Goal: Information Seeking & Learning: Learn about a topic

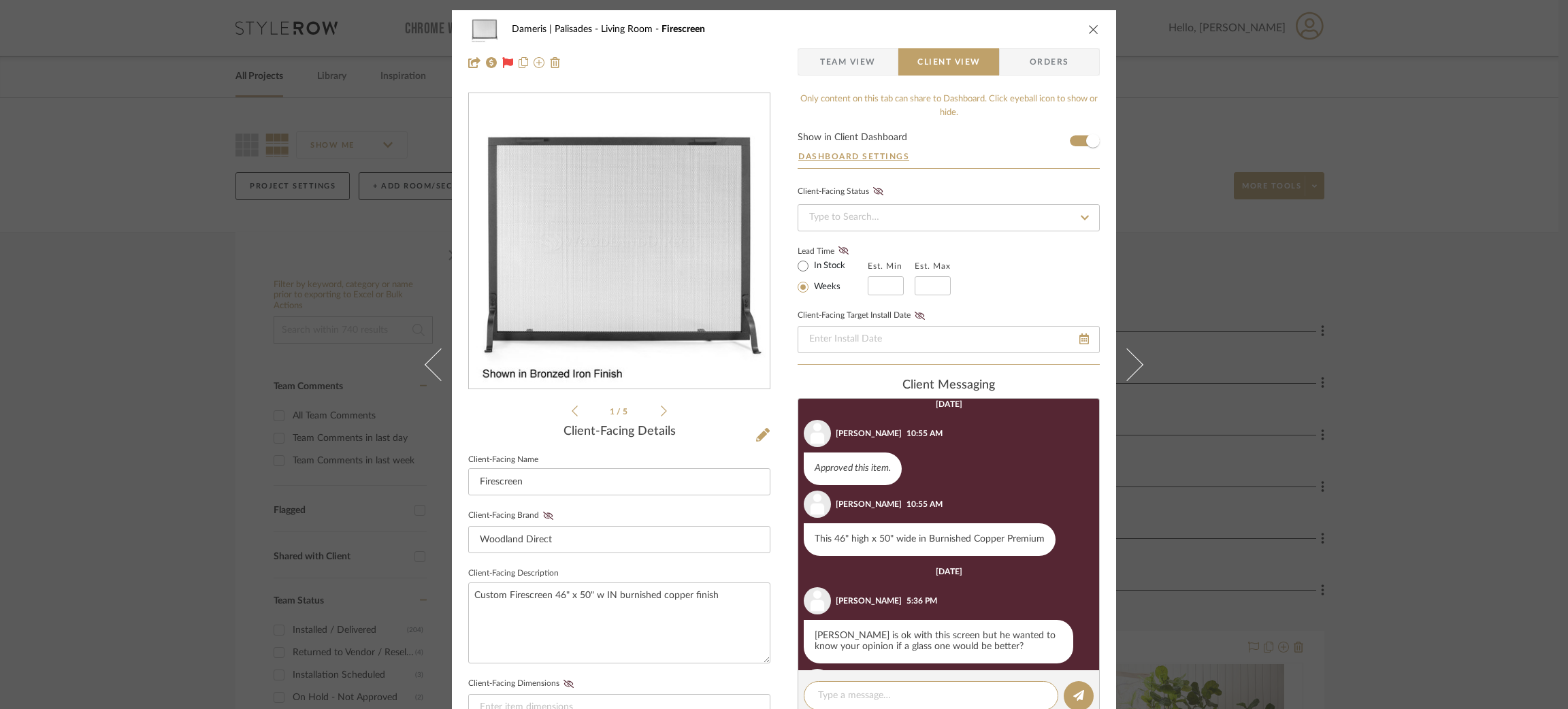
click at [660, 410] on icon at bounding box center [663, 410] width 6 height 12
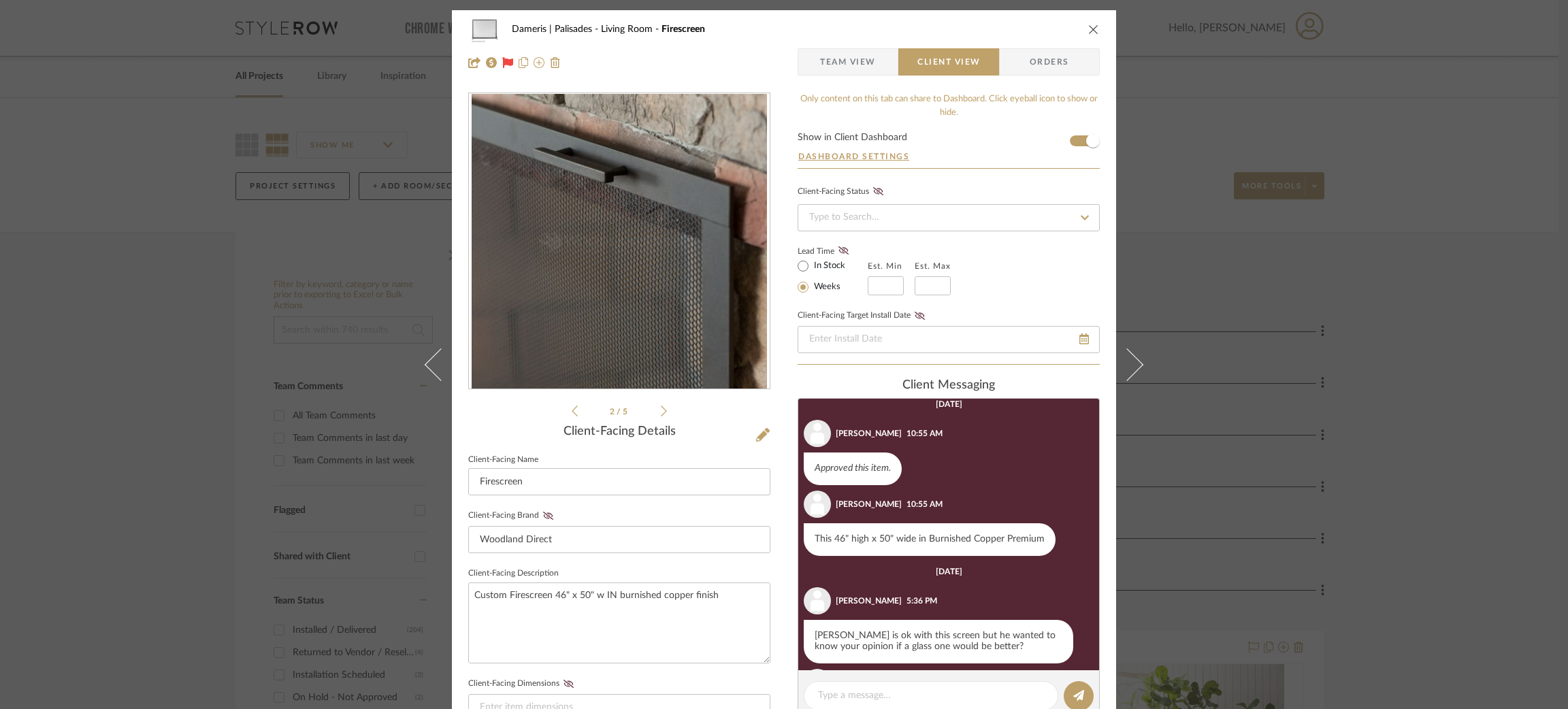
click at [660, 410] on icon at bounding box center [663, 410] width 6 height 12
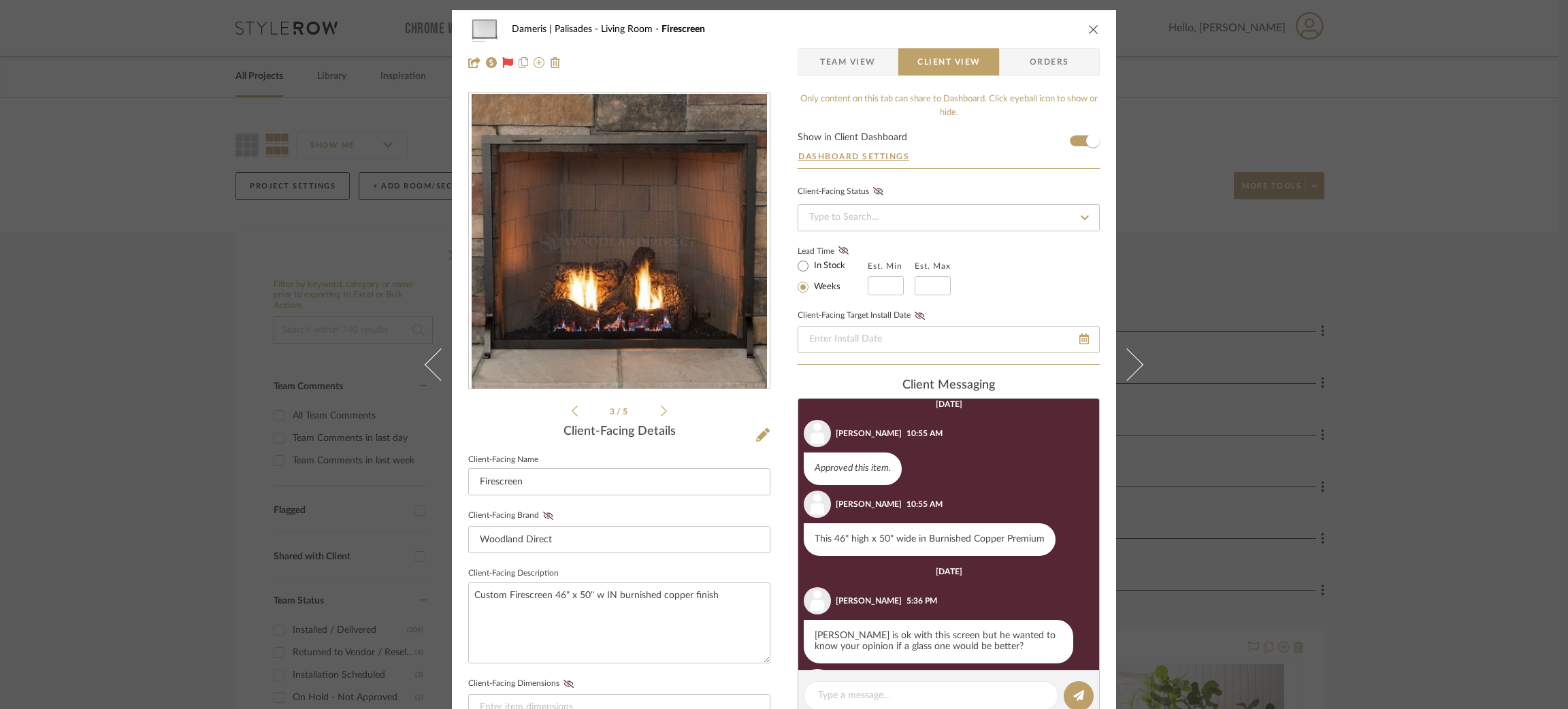
click at [660, 410] on icon at bounding box center [663, 410] width 6 height 12
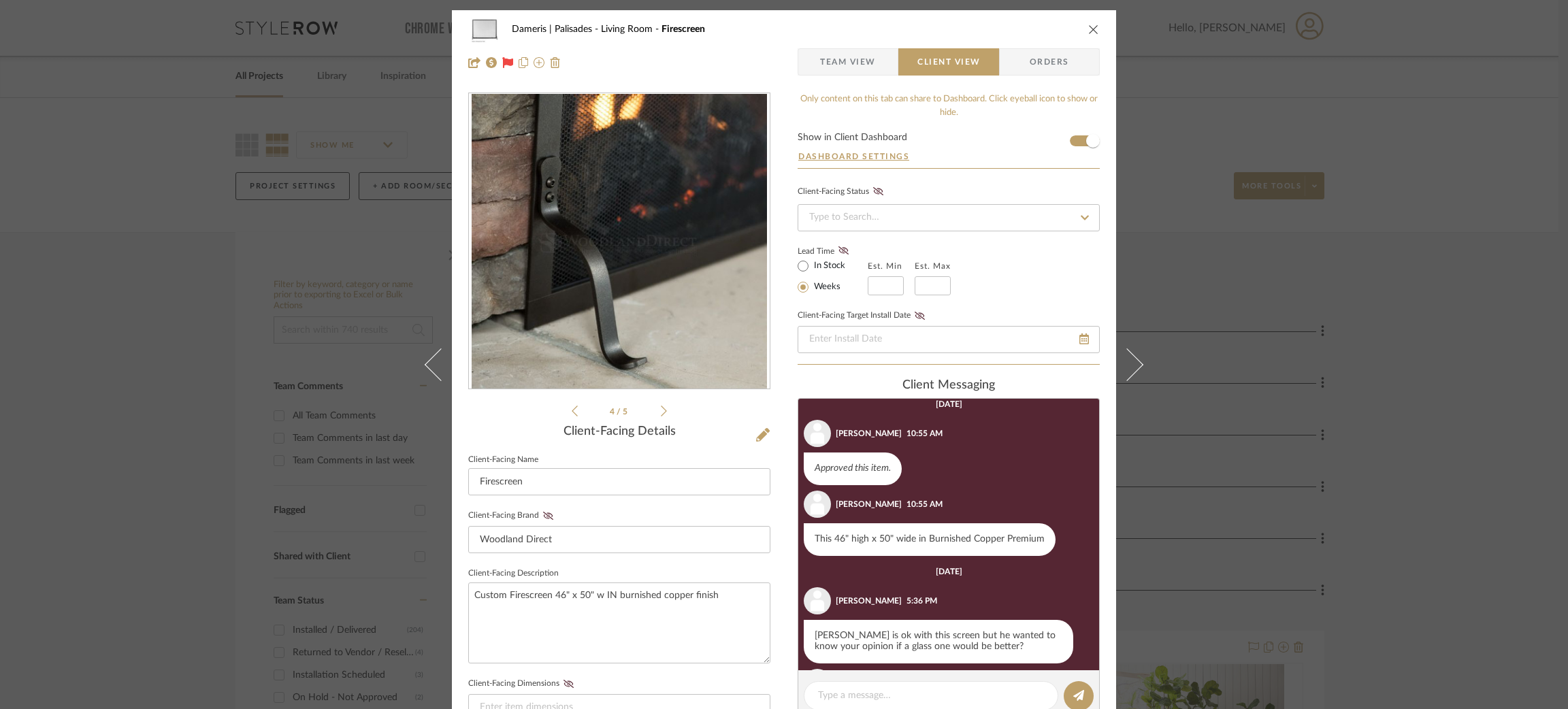
click at [1389, 312] on div "Dameris | Palisades Living Room Firescreen Team View Client View Orders 4 / 5 C…" at bounding box center [784, 354] width 1568 height 709
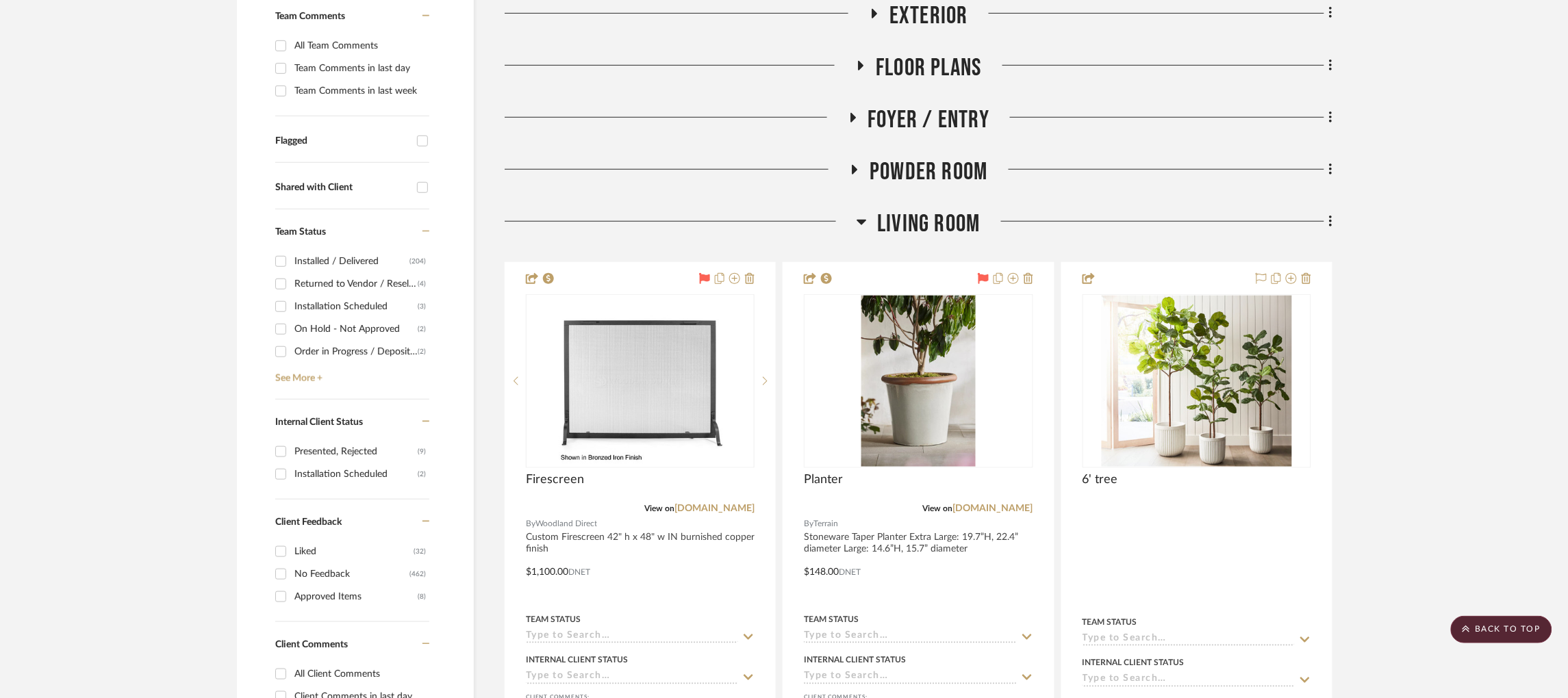
click at [860, 226] on icon at bounding box center [862, 221] width 10 height 16
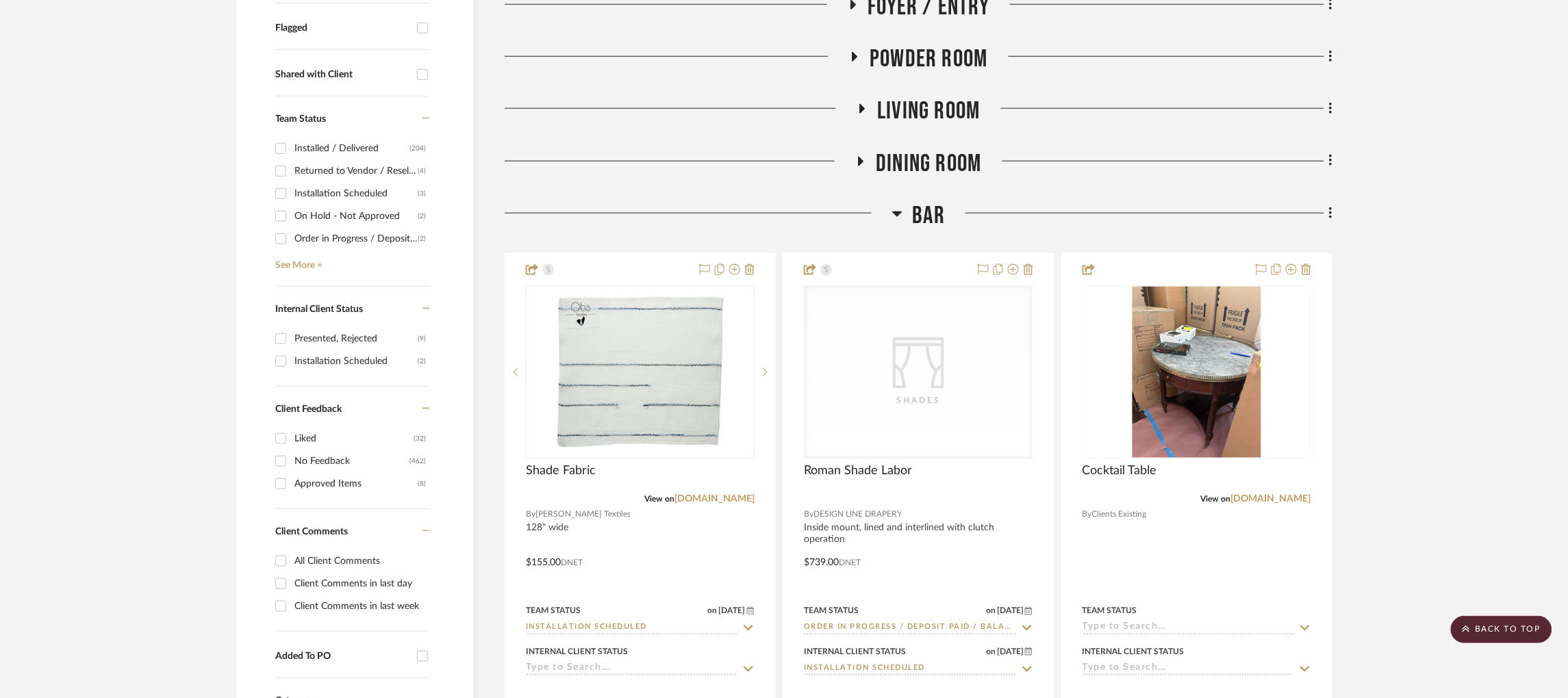
scroll to position [492, 0]
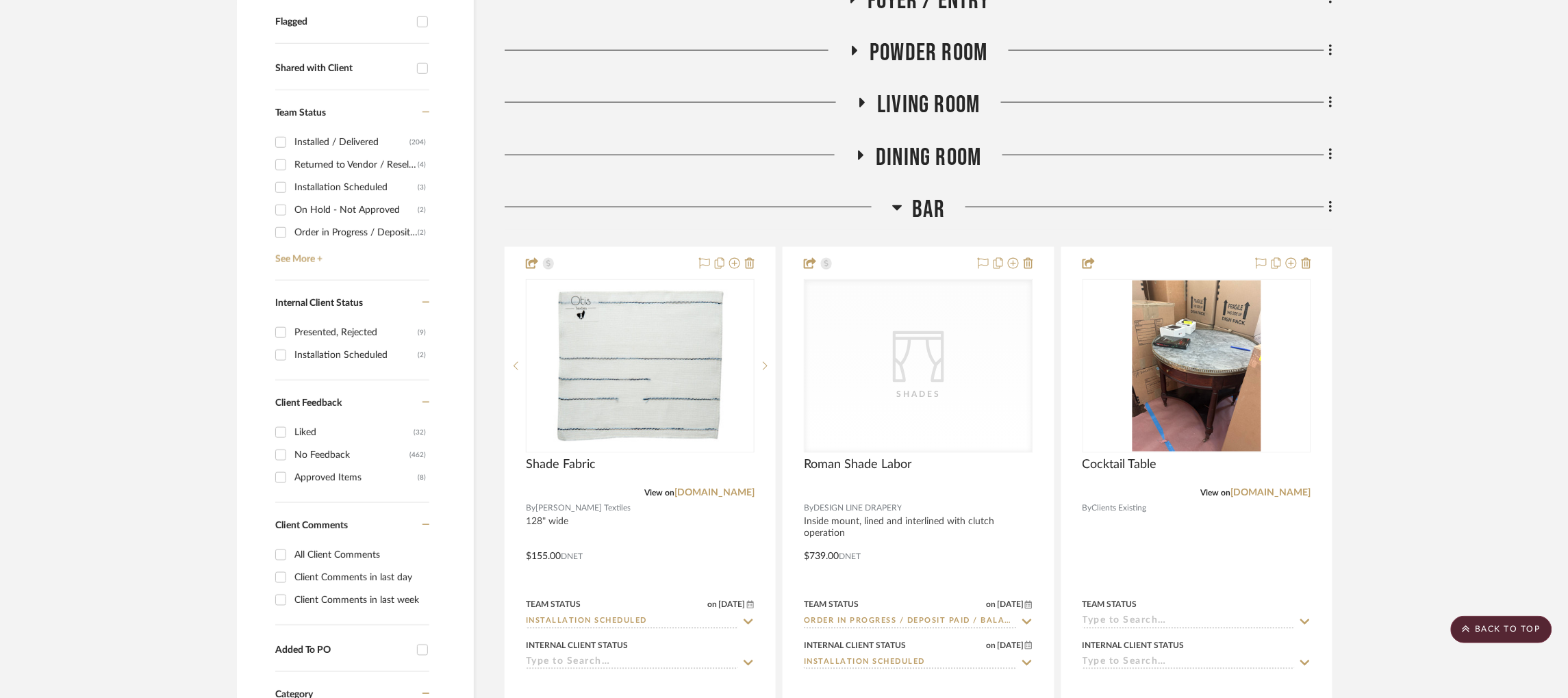
click at [891, 208] on div at bounding box center [698, 212] width 387 height 35
click at [900, 207] on icon at bounding box center [897, 208] width 9 height 6
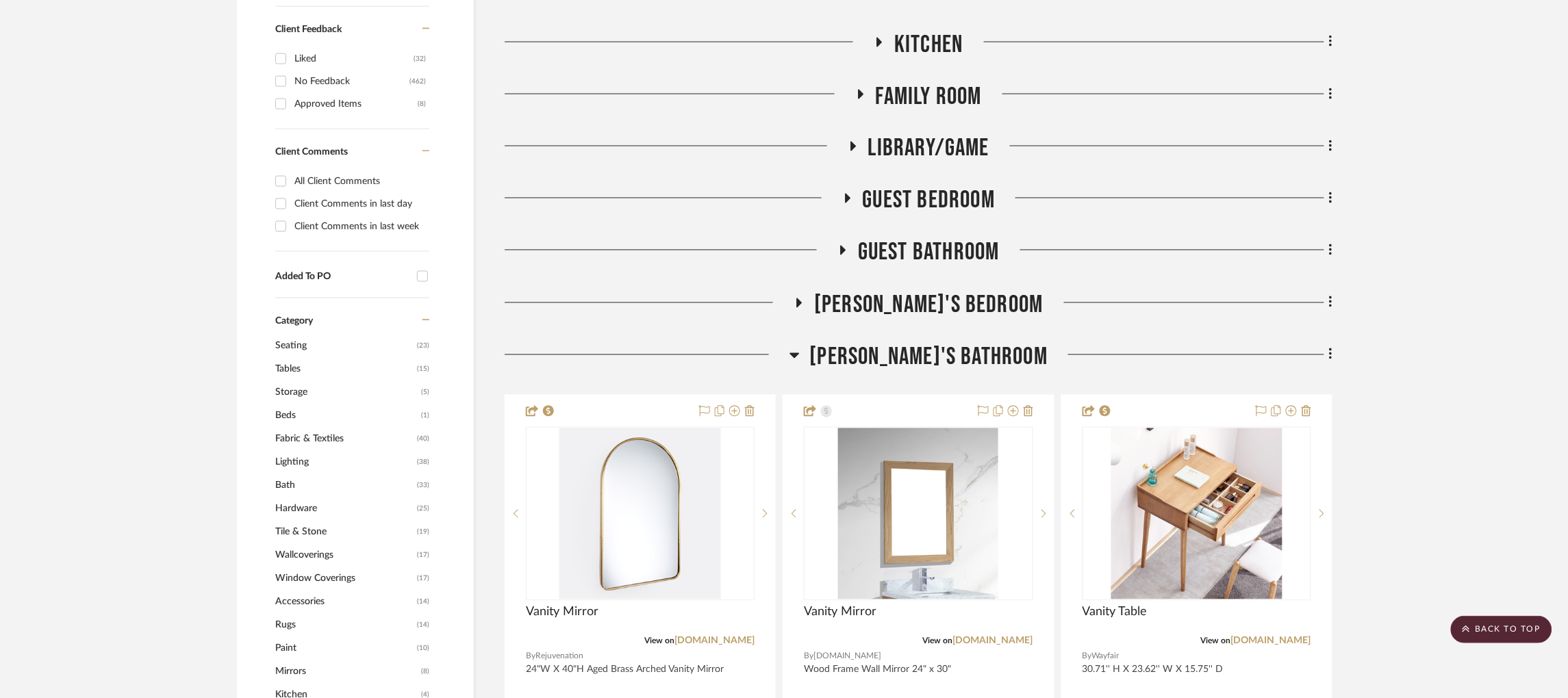
scroll to position [867, 0]
click at [800, 351] on icon at bounding box center [795, 354] width 10 height 16
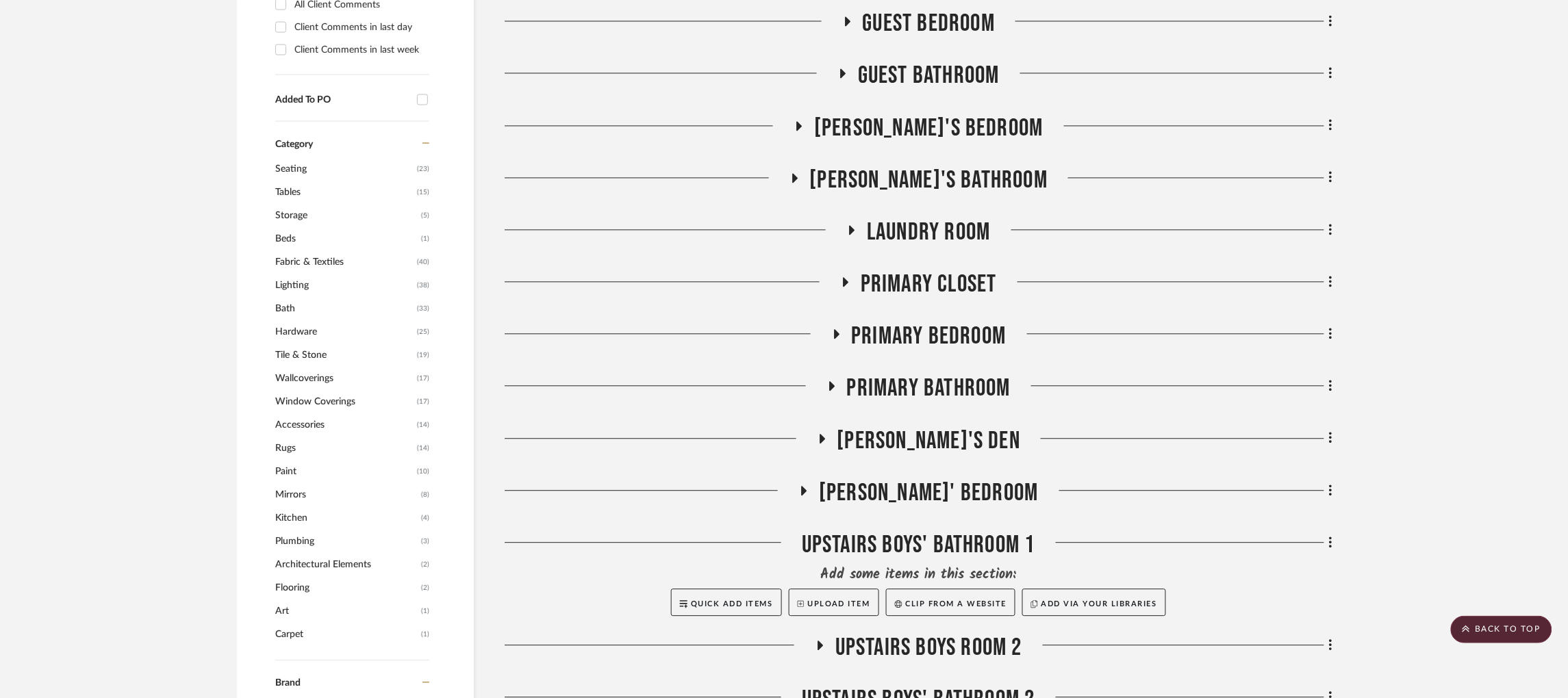
scroll to position [1050, 0]
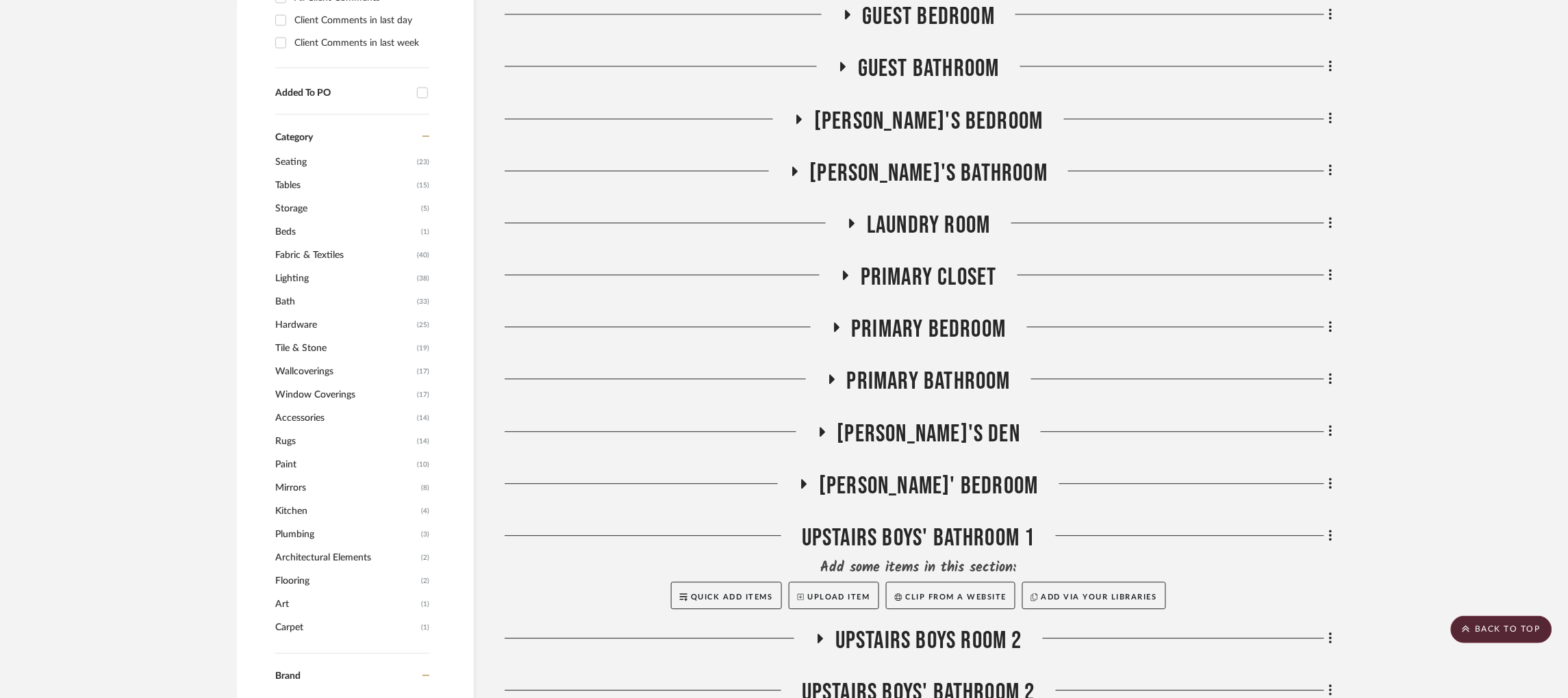
click at [831, 385] on icon at bounding box center [831, 379] width 16 height 10
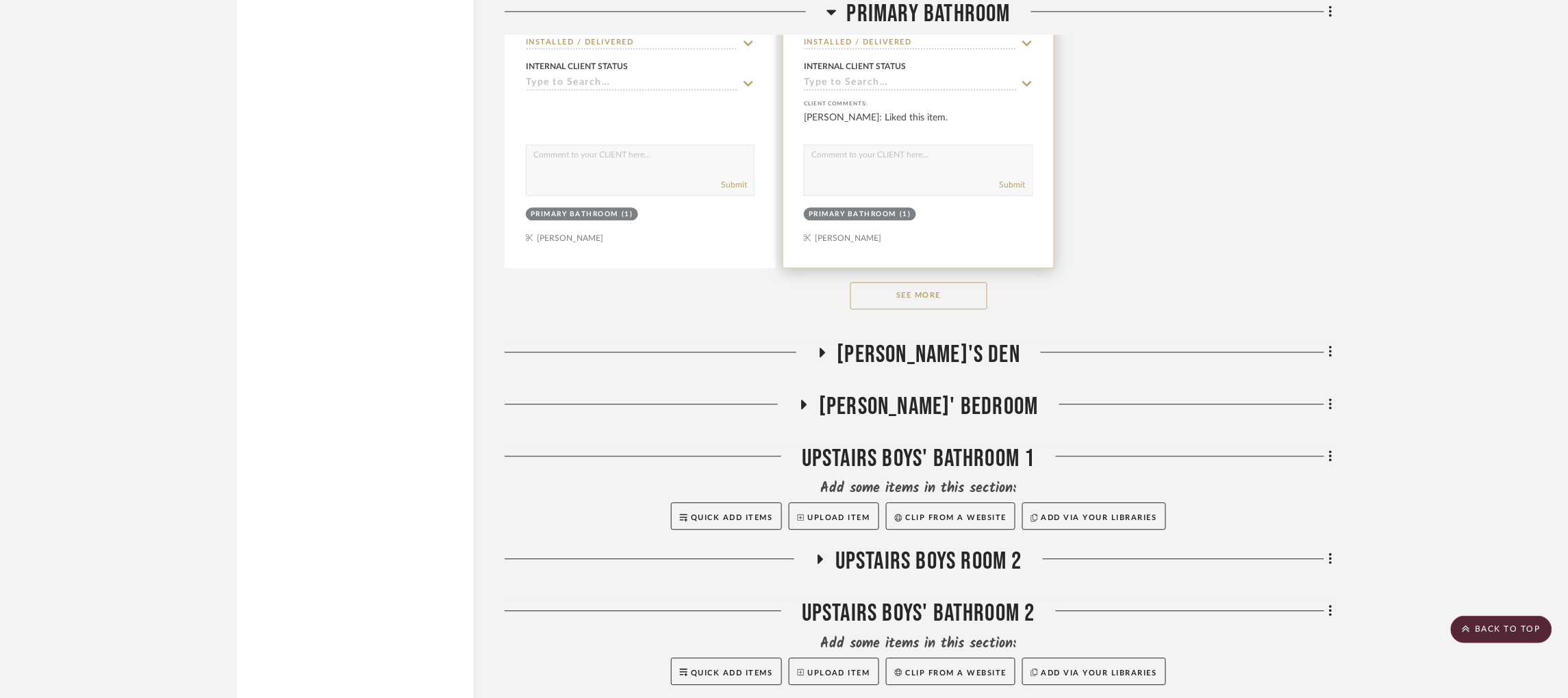
scroll to position [3026, 0]
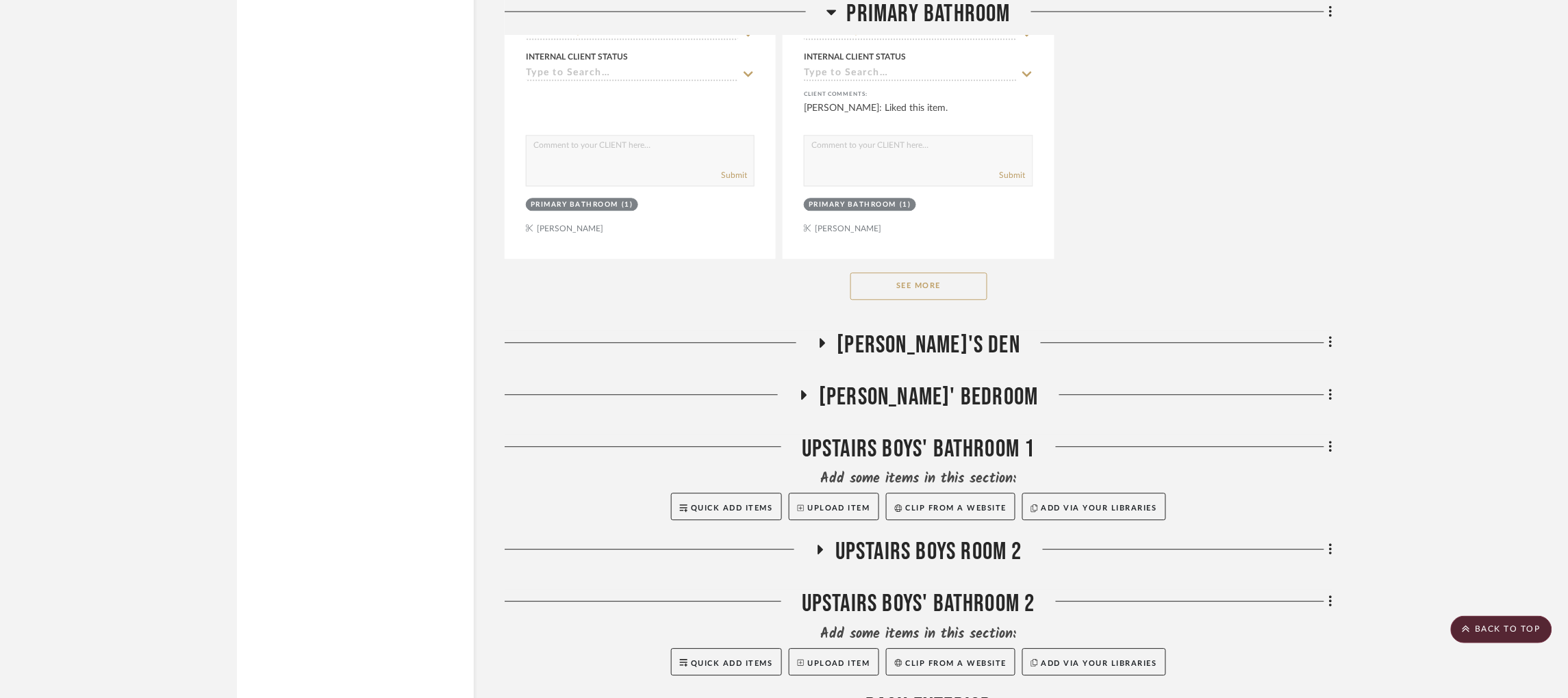
click at [906, 287] on button "See More" at bounding box center [919, 286] width 137 height 27
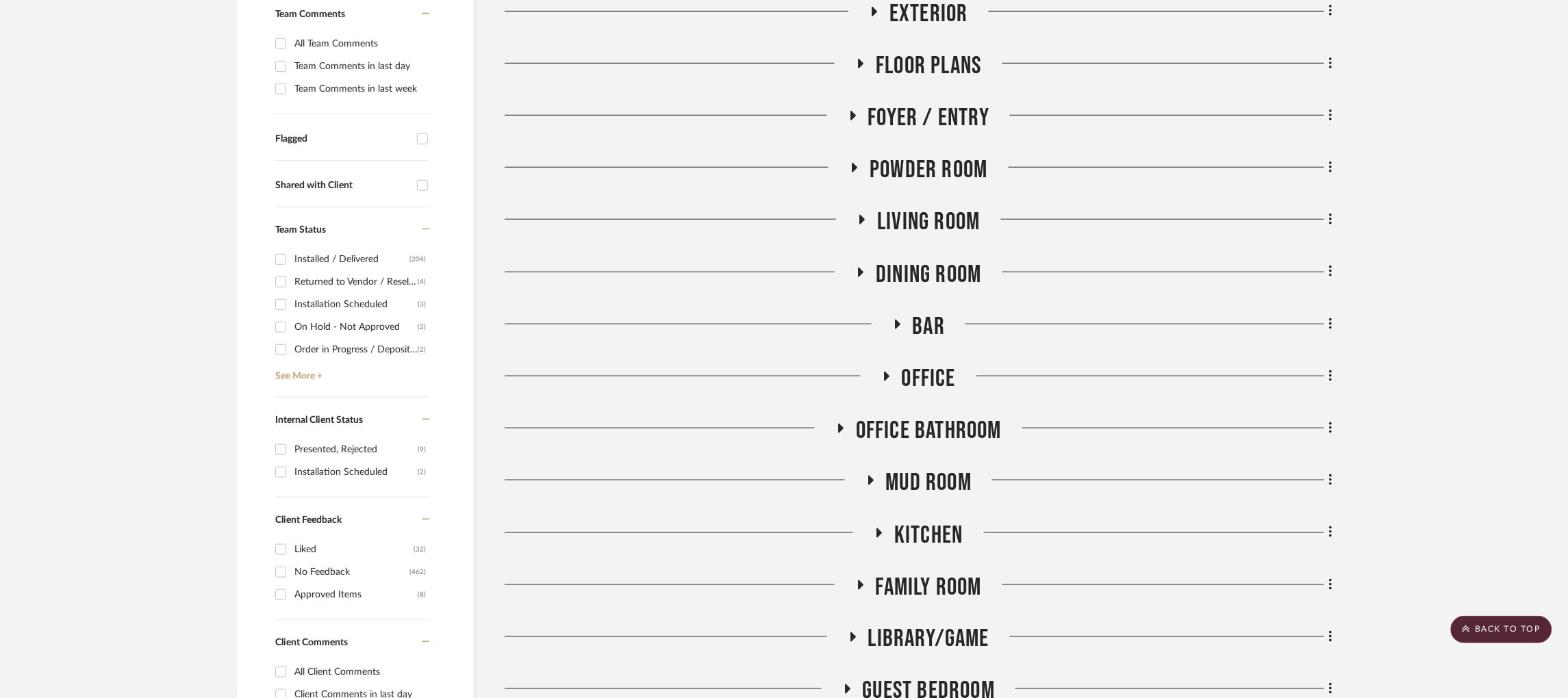
scroll to position [0, 0]
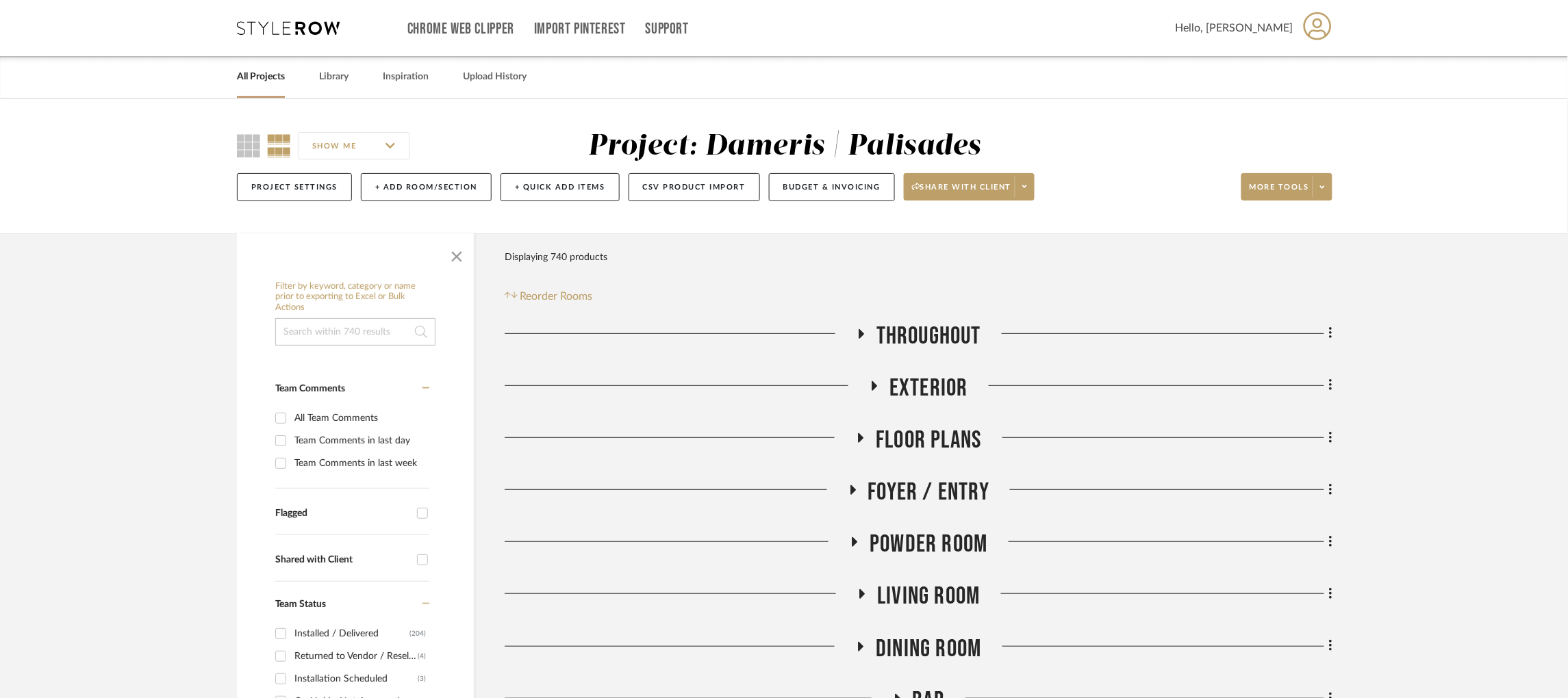
click at [860, 335] on icon at bounding box center [863, 334] width 6 height 9
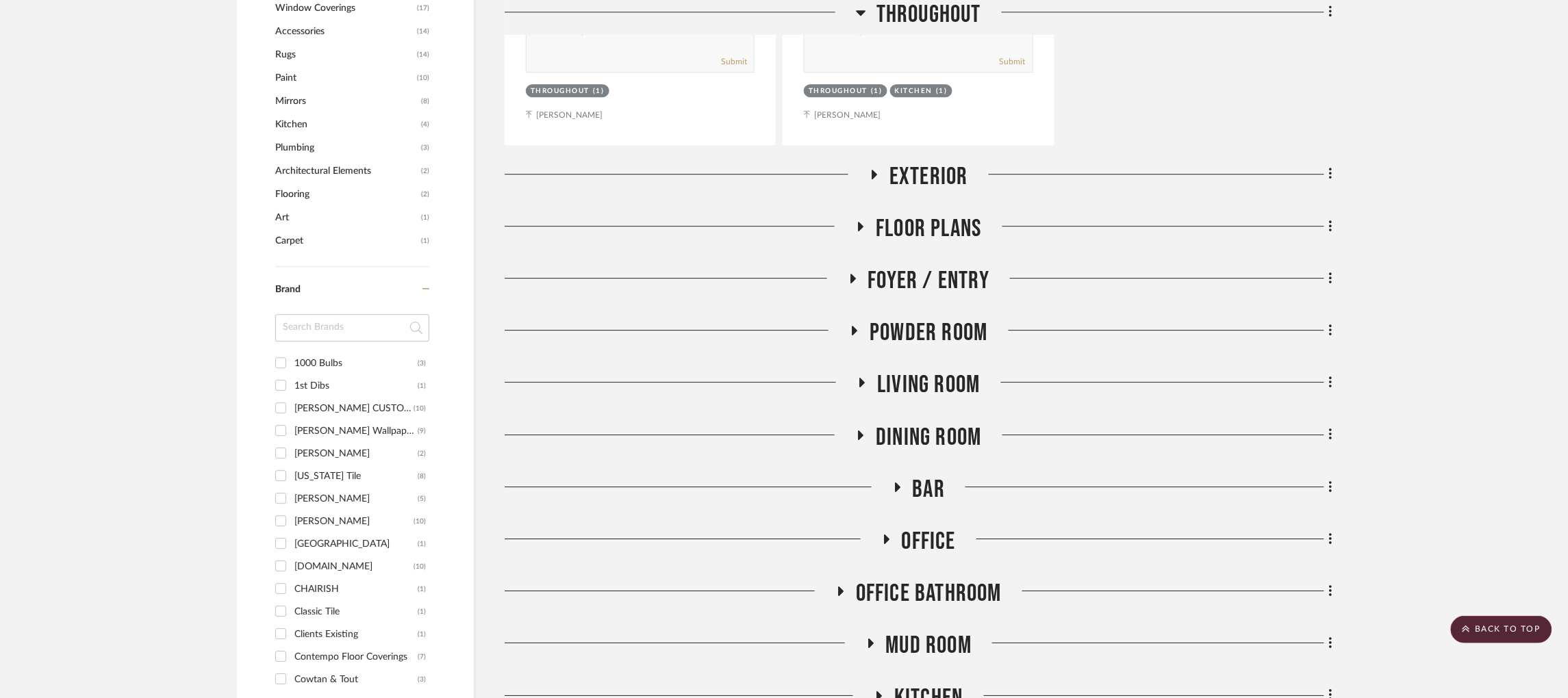
scroll to position [1437, 0]
click at [861, 230] on icon at bounding box center [860, 225] width 16 height 10
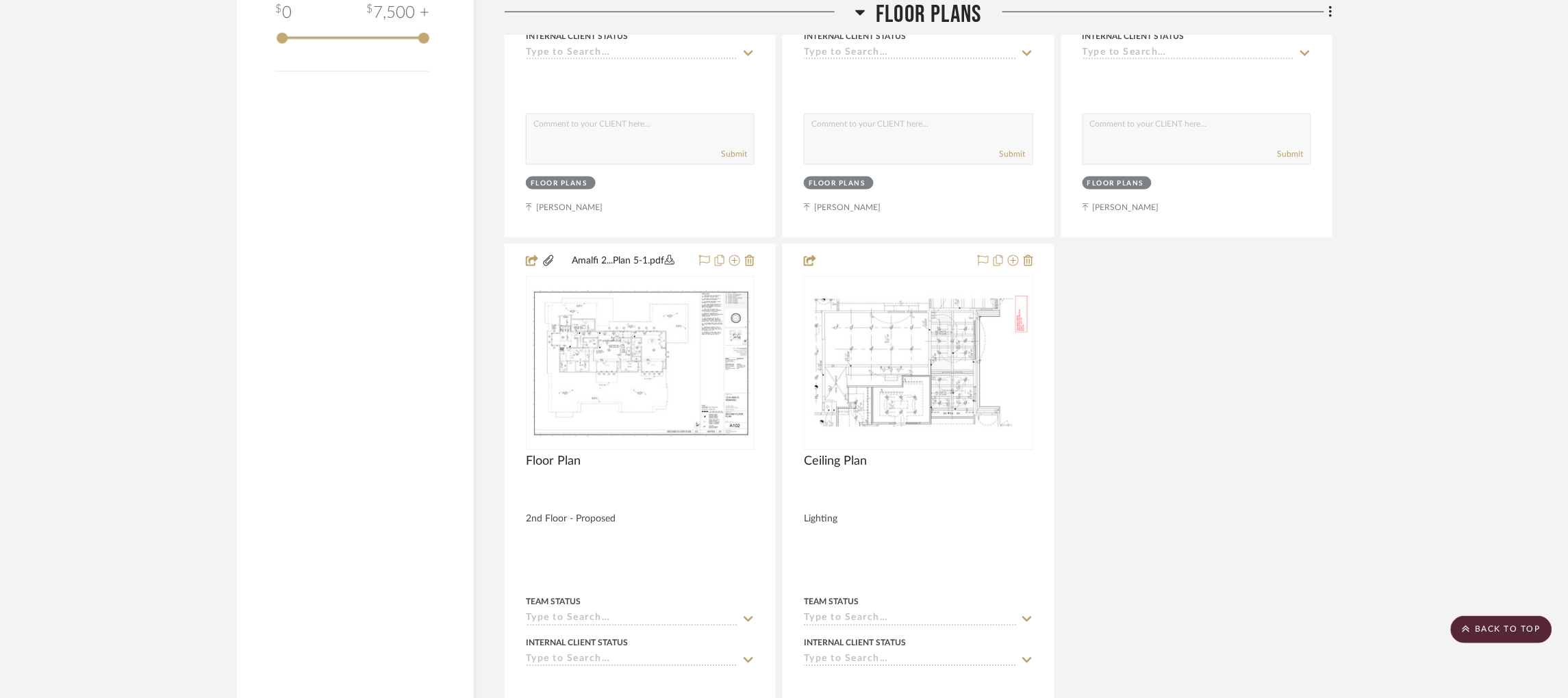
scroll to position [2239, 0]
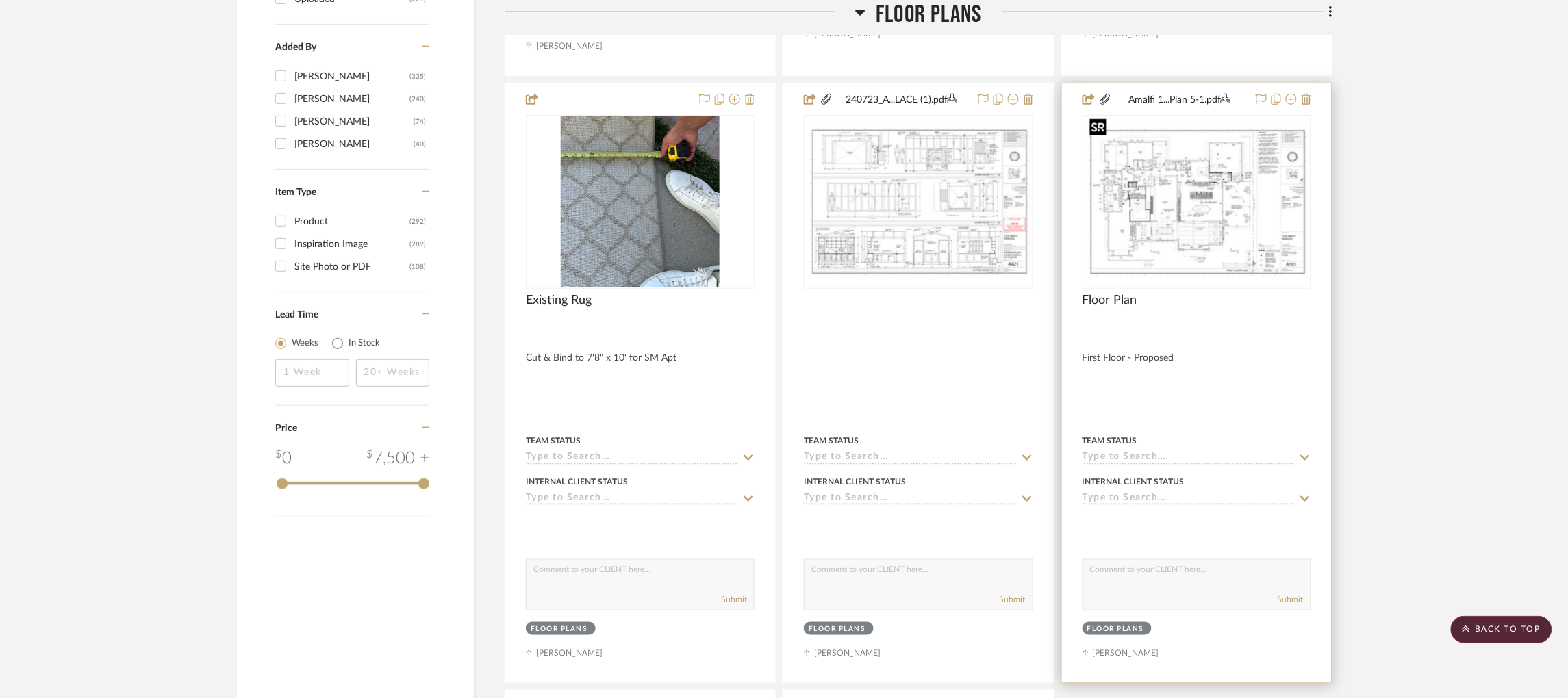
click at [0, 0] on img at bounding box center [0, 0] width 0 height 0
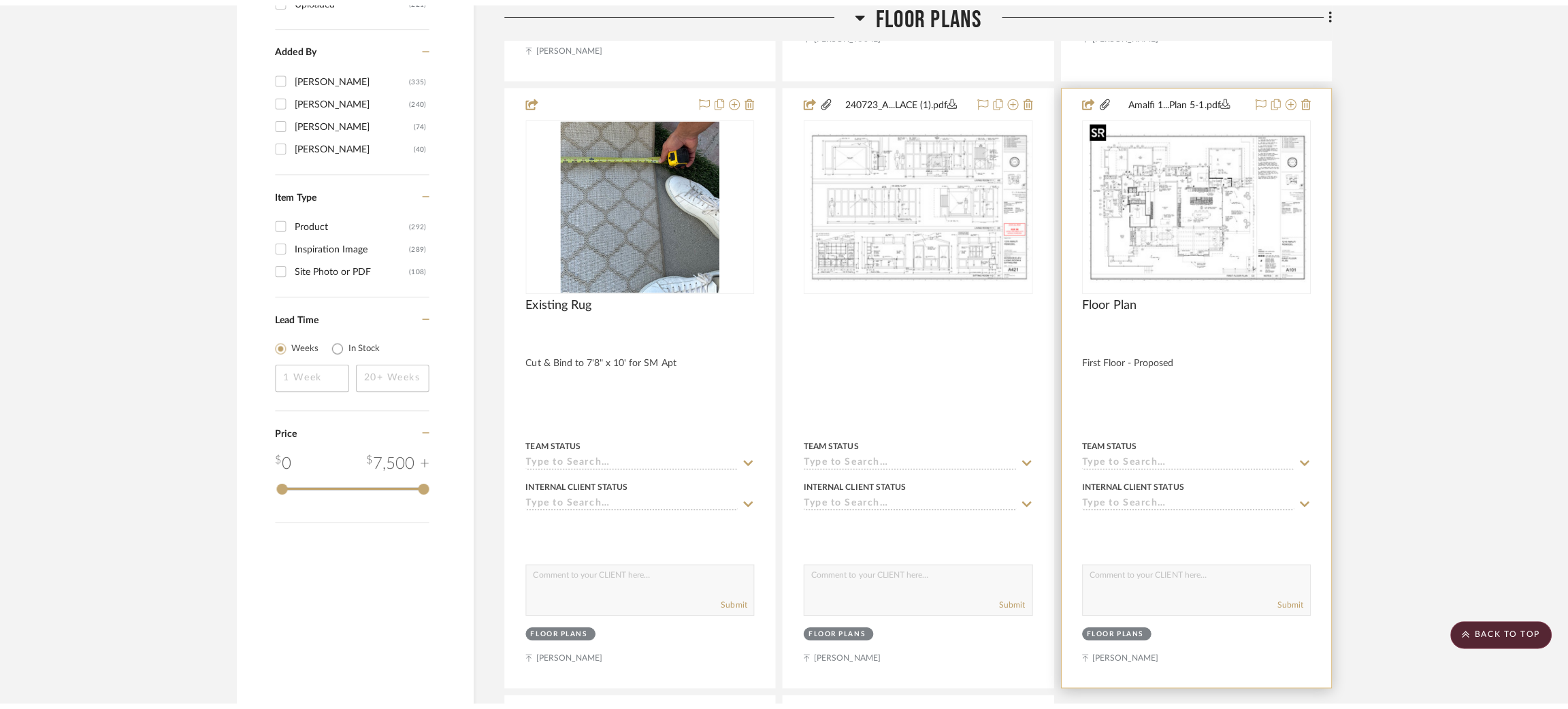
scroll to position [0, 0]
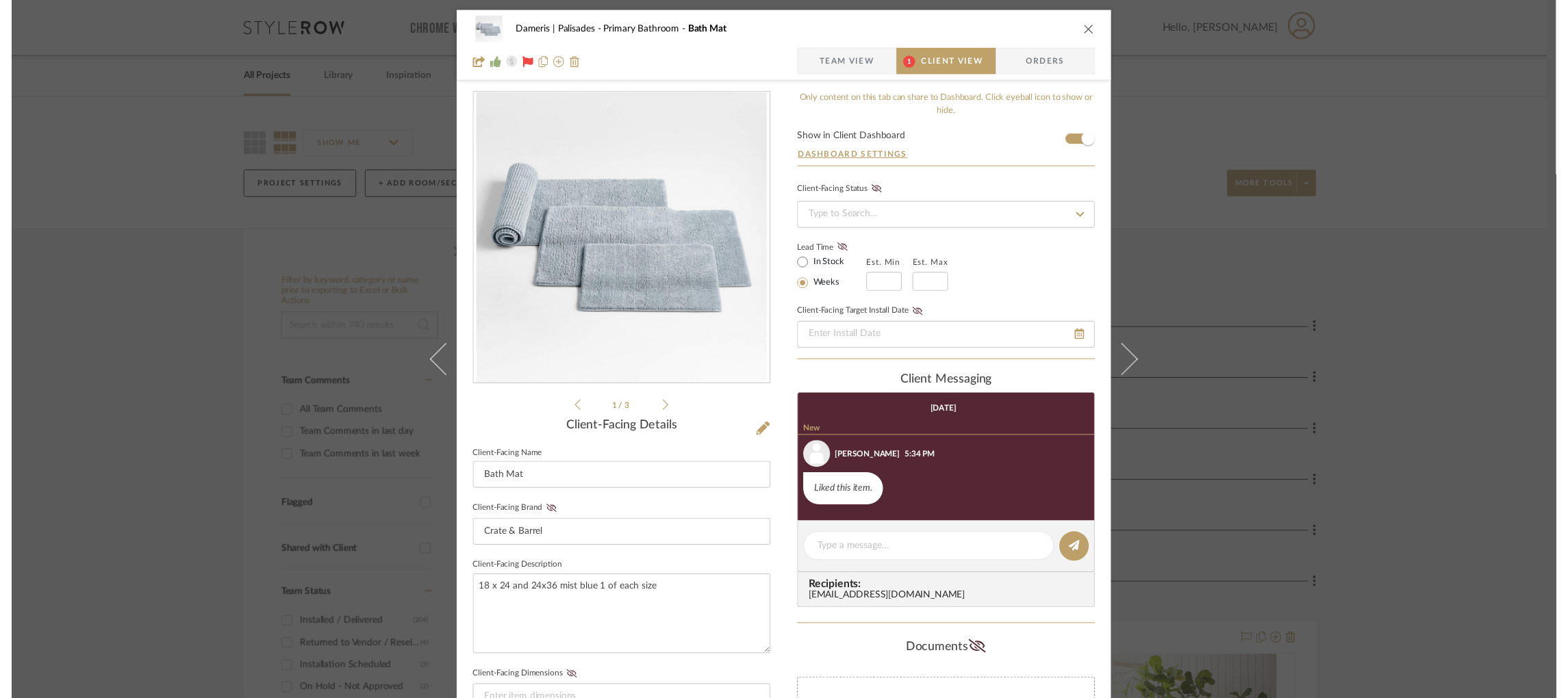
scroll to position [94, 0]
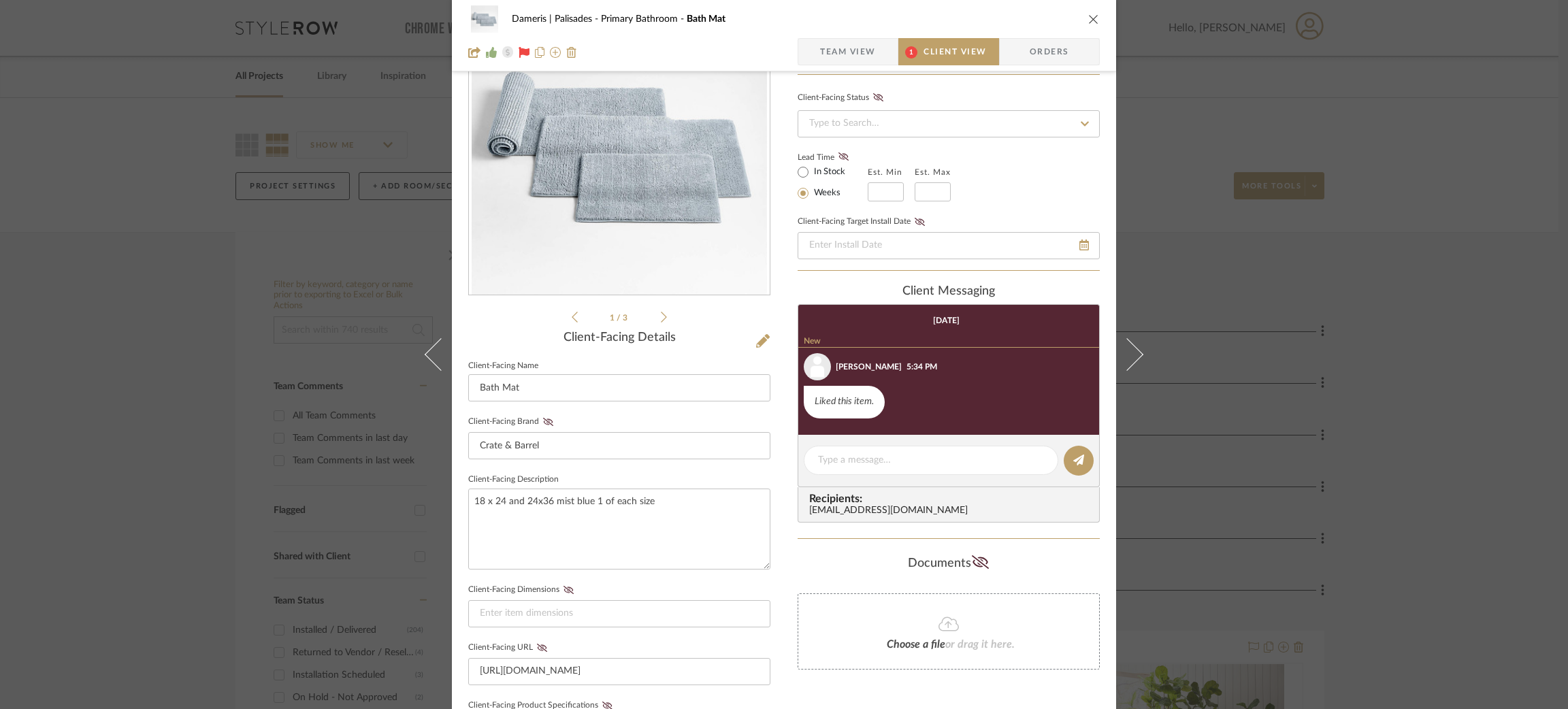
click at [328, 345] on div "Dameris | Palisades Primary Bathroom Bath Mat Team View 1 Client View Orders 1 …" at bounding box center [784, 354] width 1568 height 709
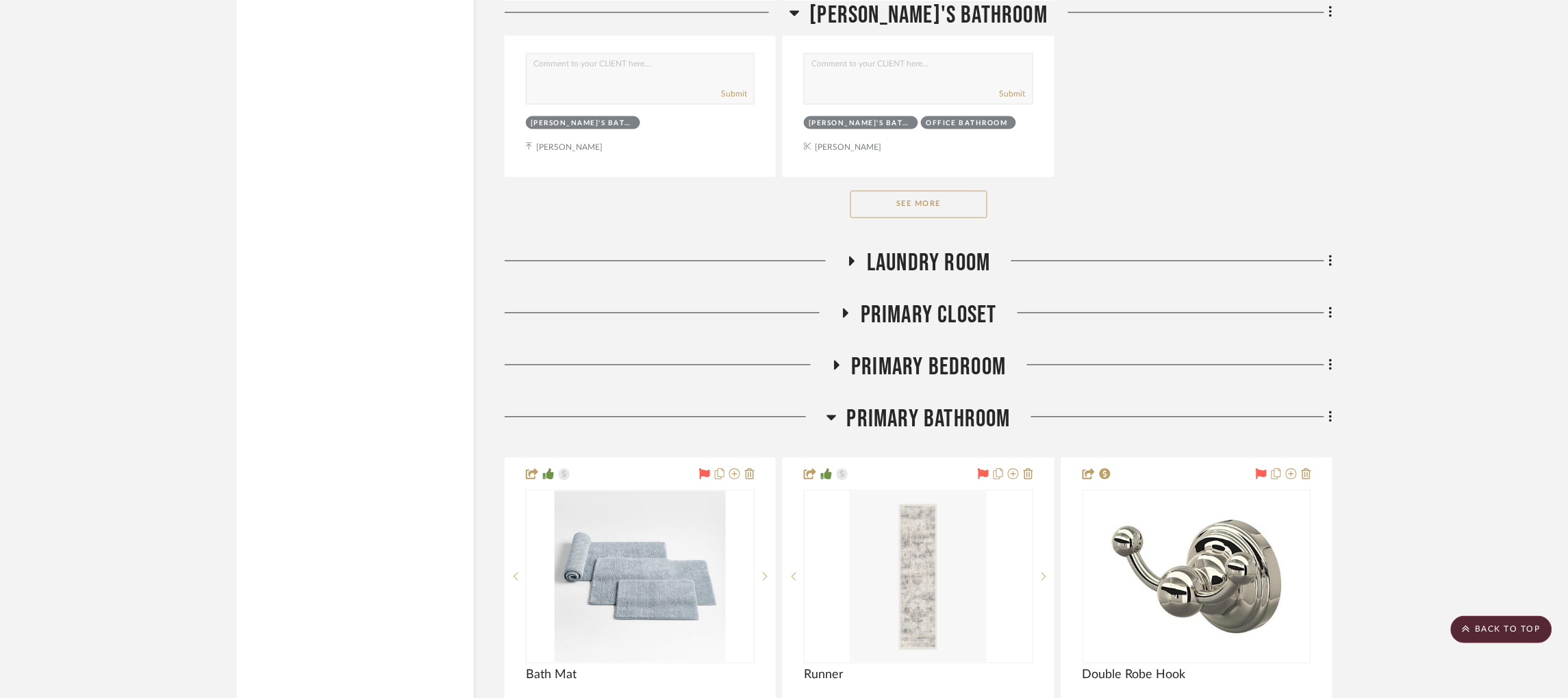
scroll to position [6983, 0]
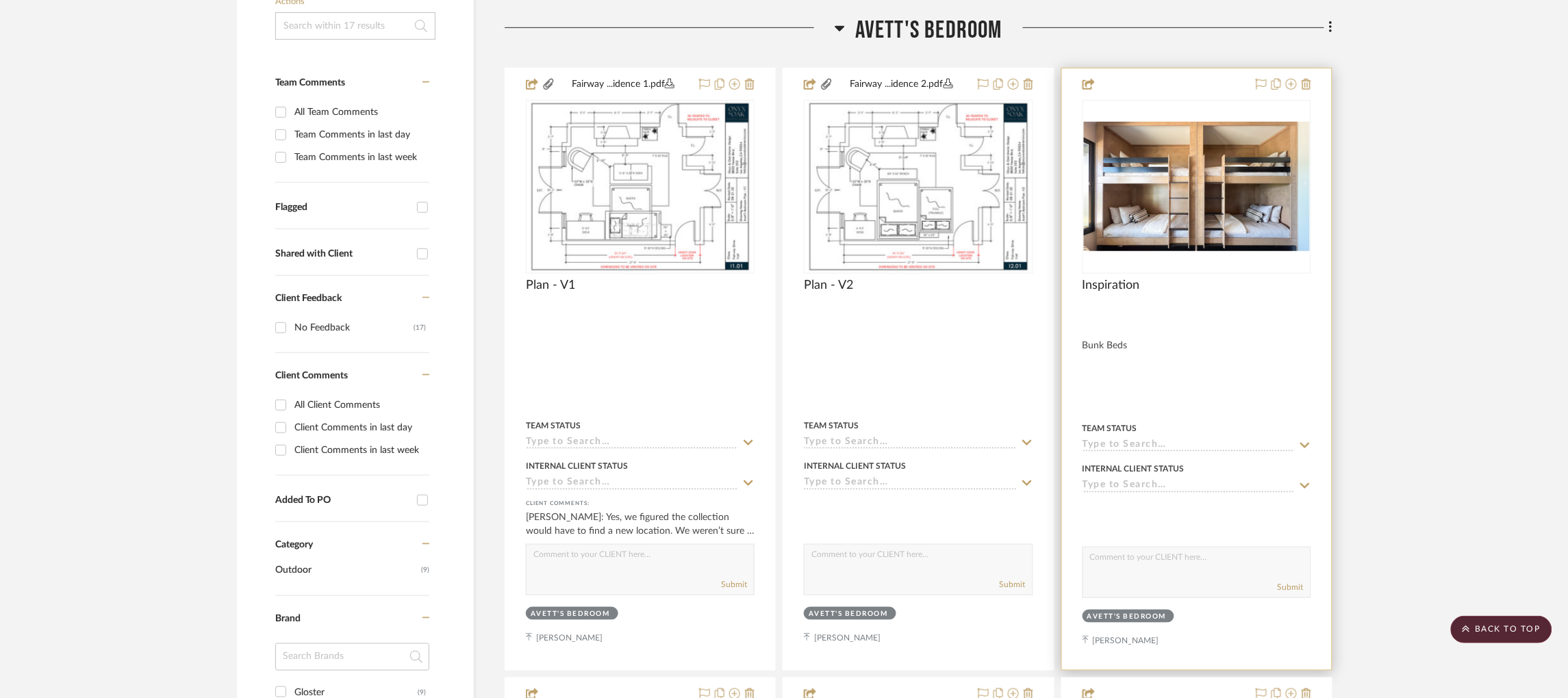
scroll to position [271, 0]
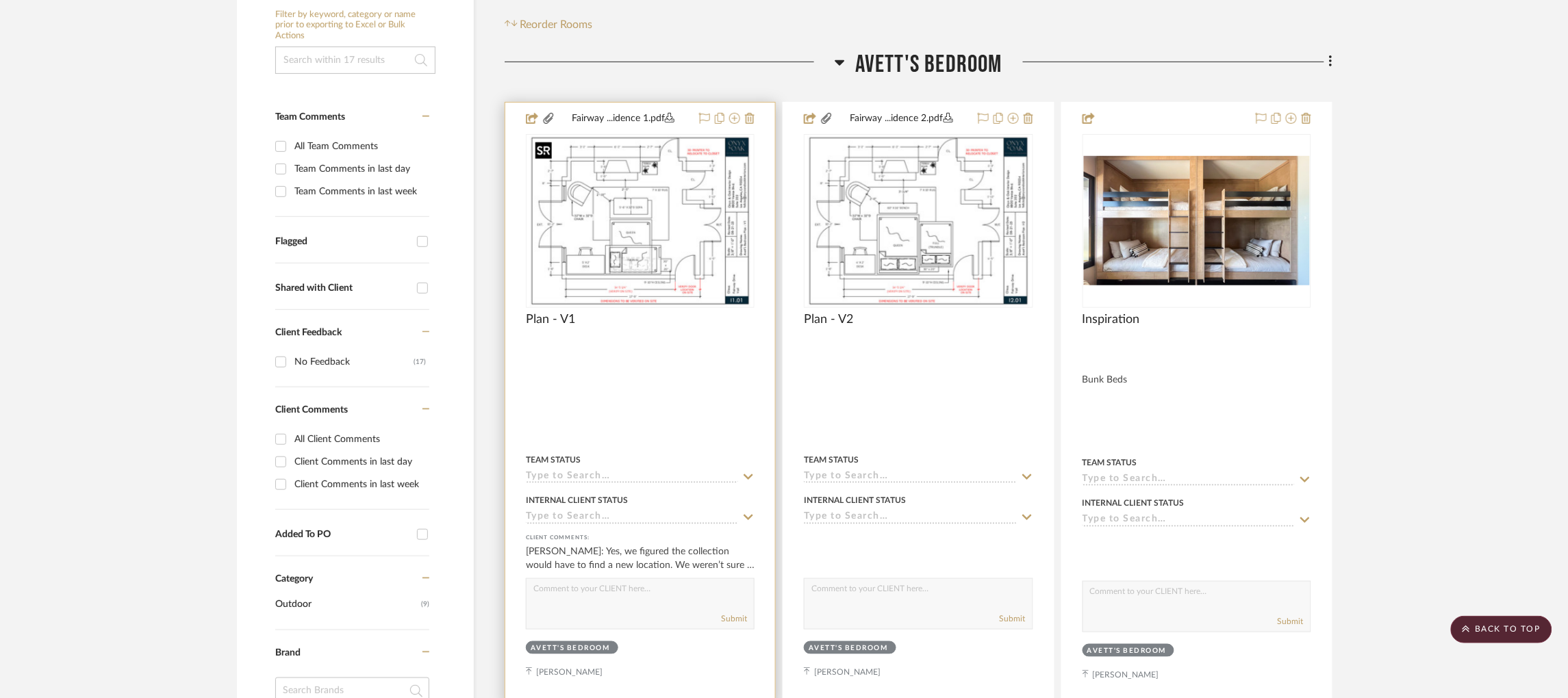
click at [617, 156] on img "0" at bounding box center [640, 221] width 222 height 171
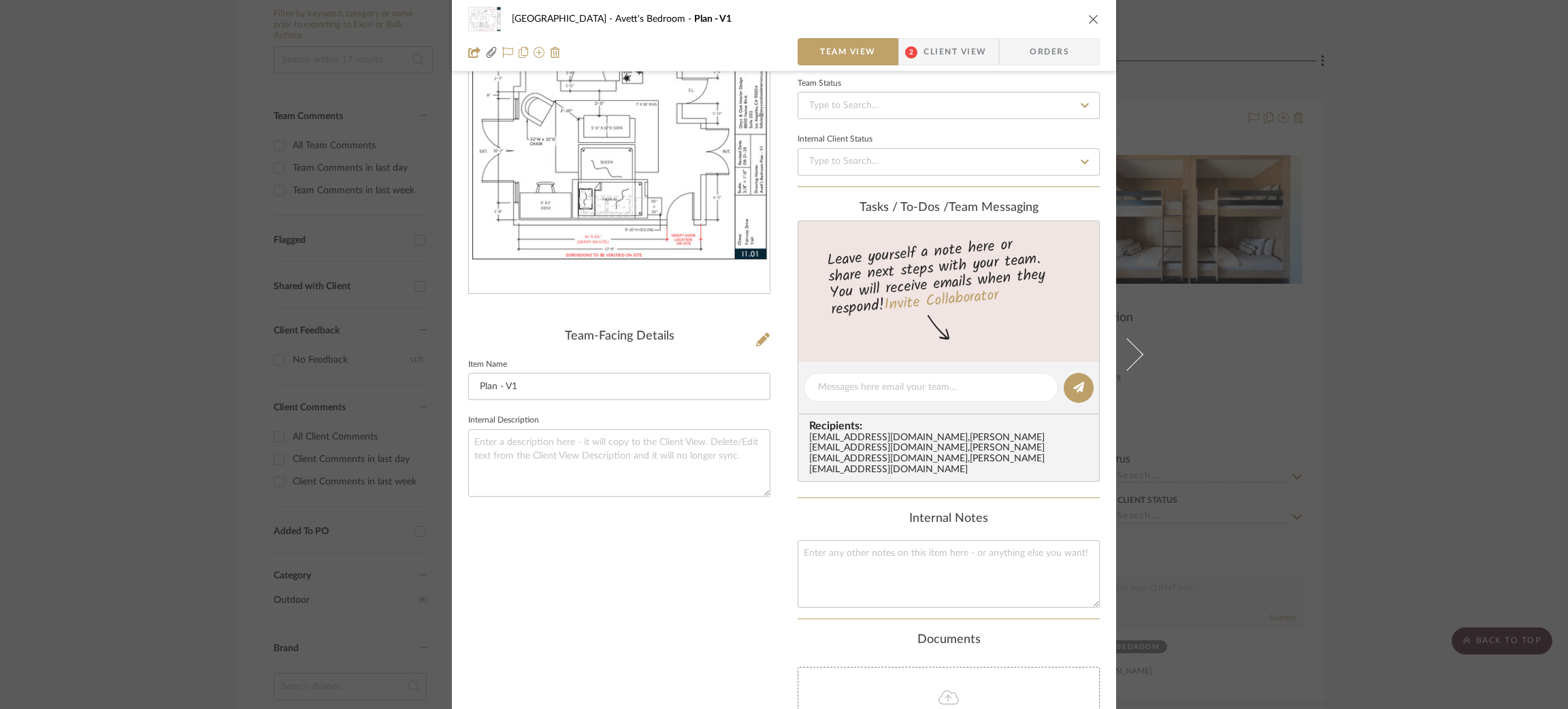
scroll to position [204, 0]
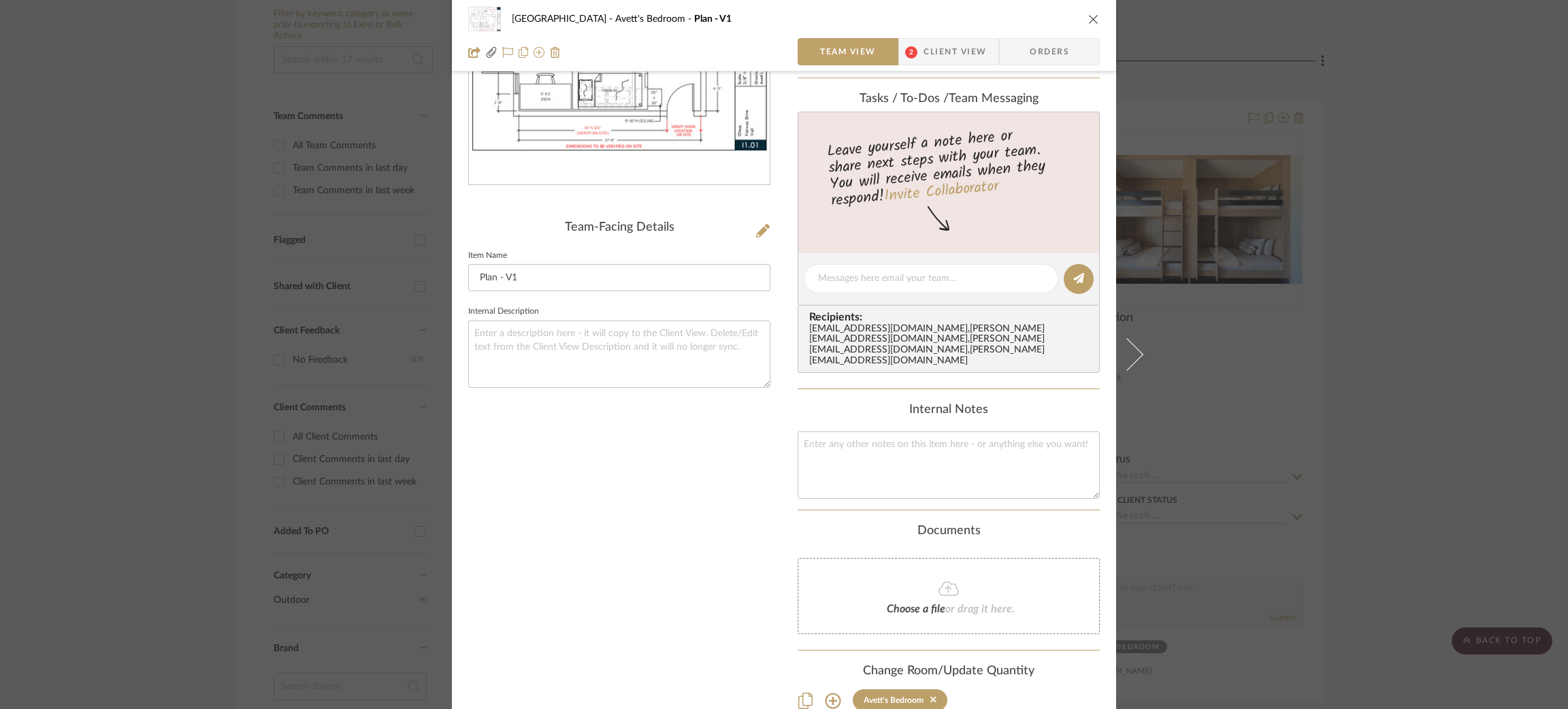
click at [916, 58] on span "2" at bounding box center [911, 52] width 24 height 27
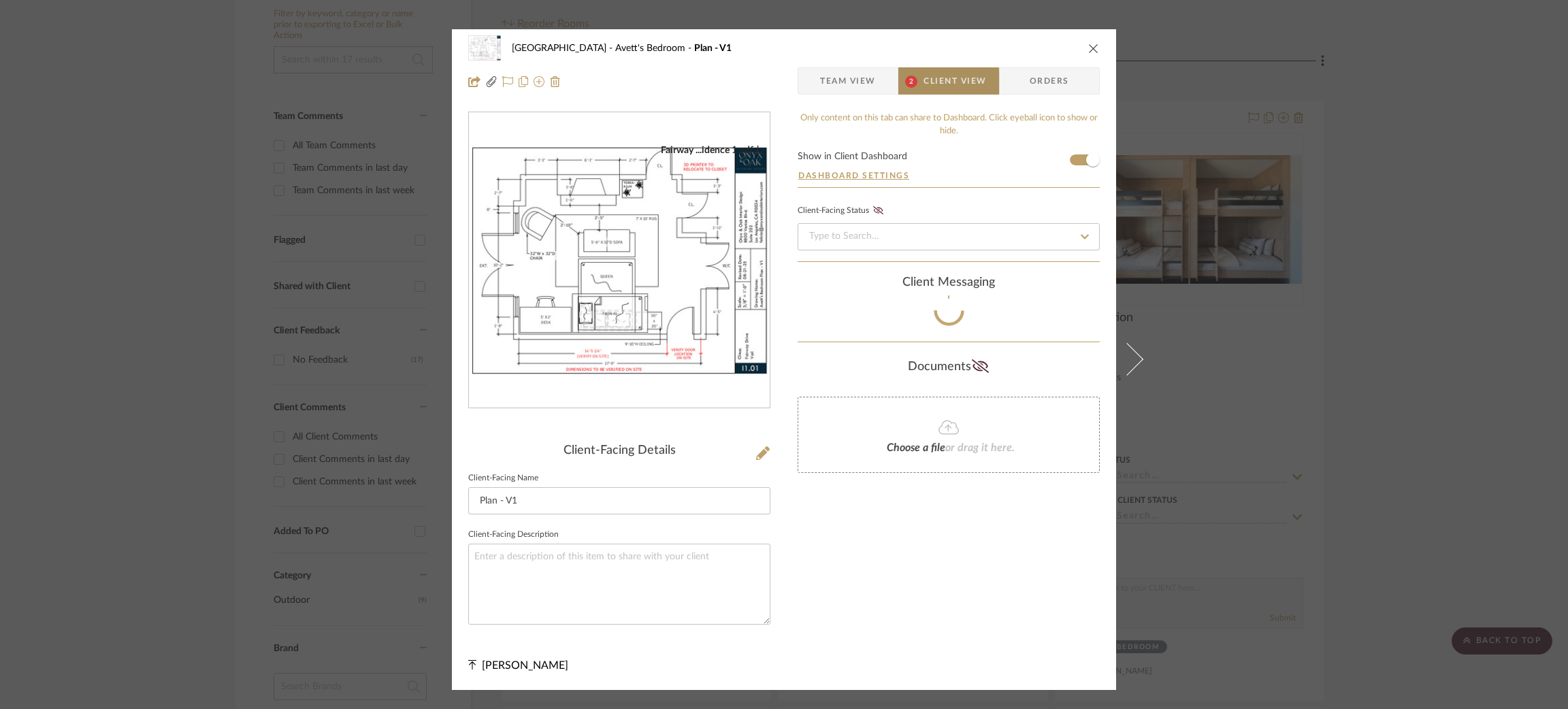
scroll to position [53, 0]
